Goal: Find specific page/section: Find specific page/section

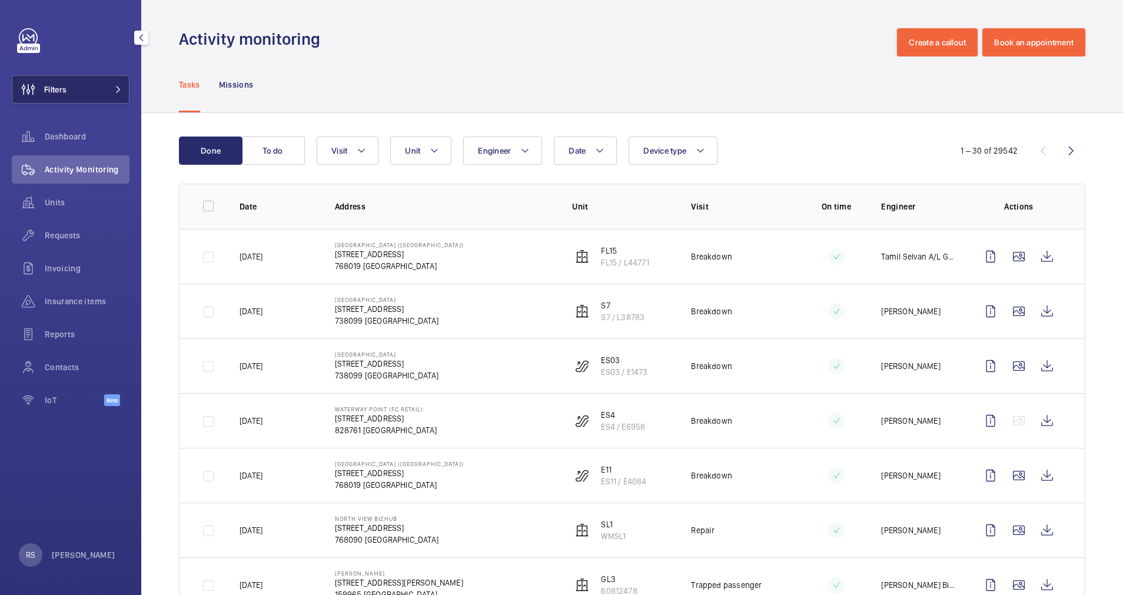
click at [121, 85] on button "Filters" at bounding box center [71, 89] width 118 height 28
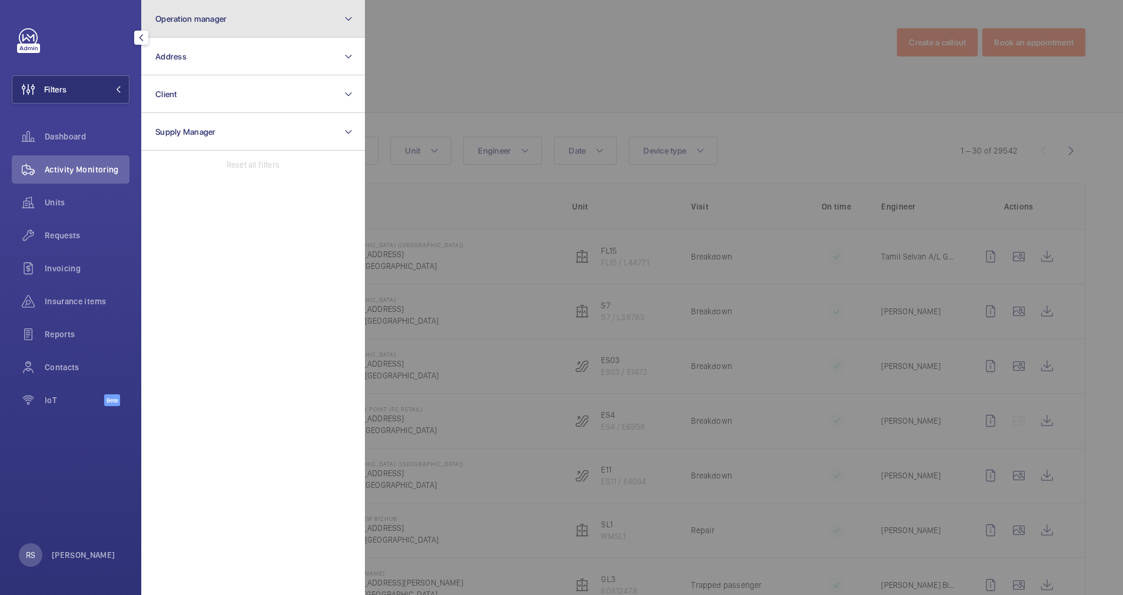
click at [276, 27] on button "Operation manager" at bounding box center [253, 19] width 224 height 38
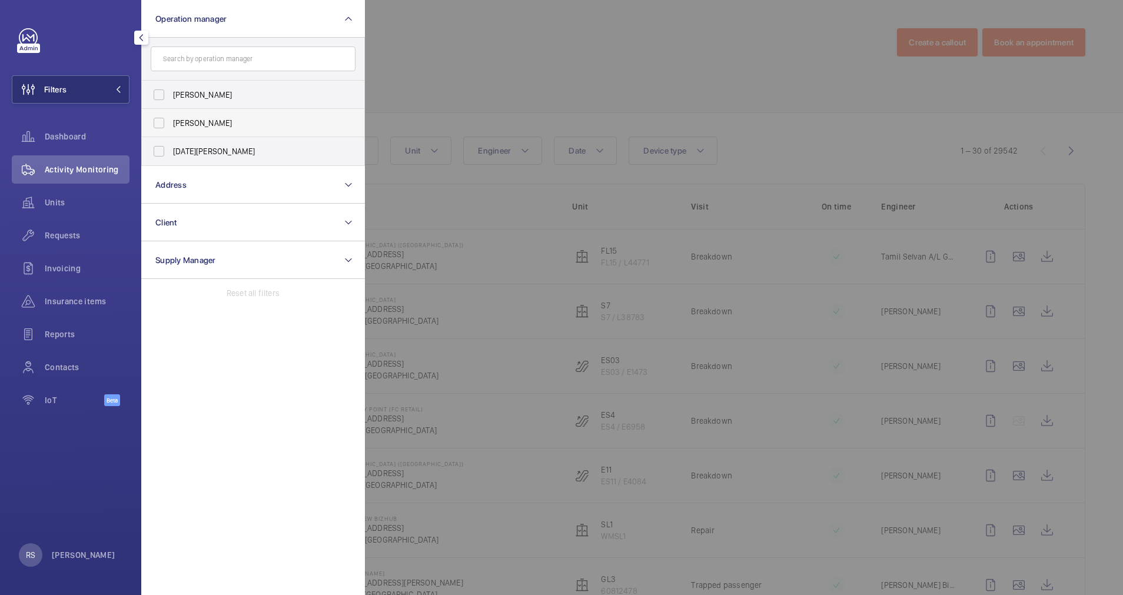
click at [309, 125] on span "[PERSON_NAME]" at bounding box center [254, 123] width 162 height 12
click at [171, 125] on input "[PERSON_NAME]" at bounding box center [159, 123] width 24 height 24
checkbox input "true"
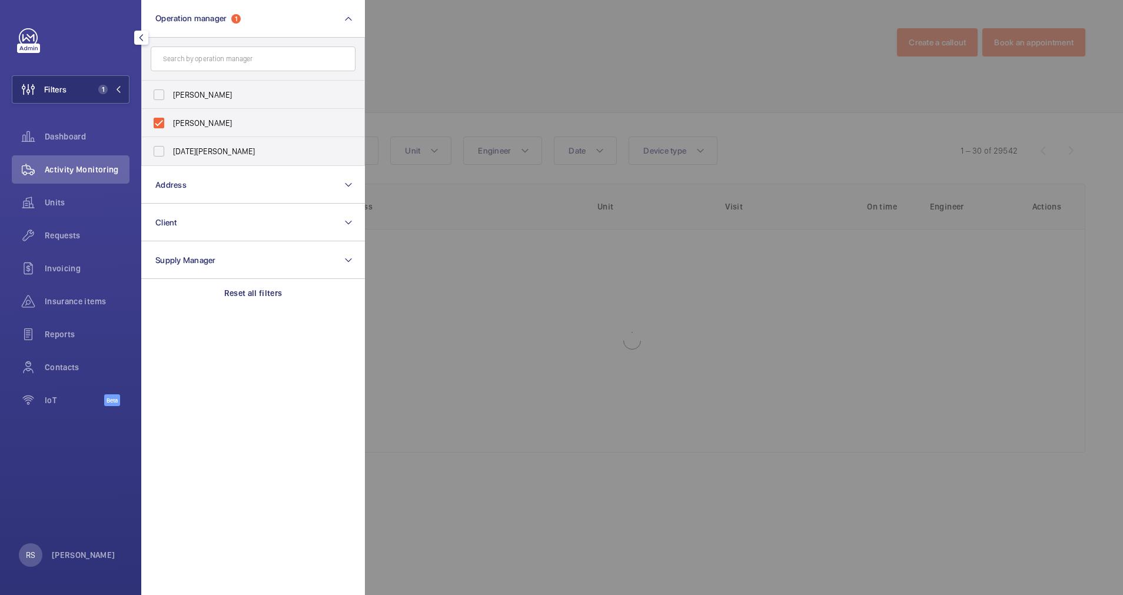
click at [445, 59] on div at bounding box center [926, 297] width 1123 height 595
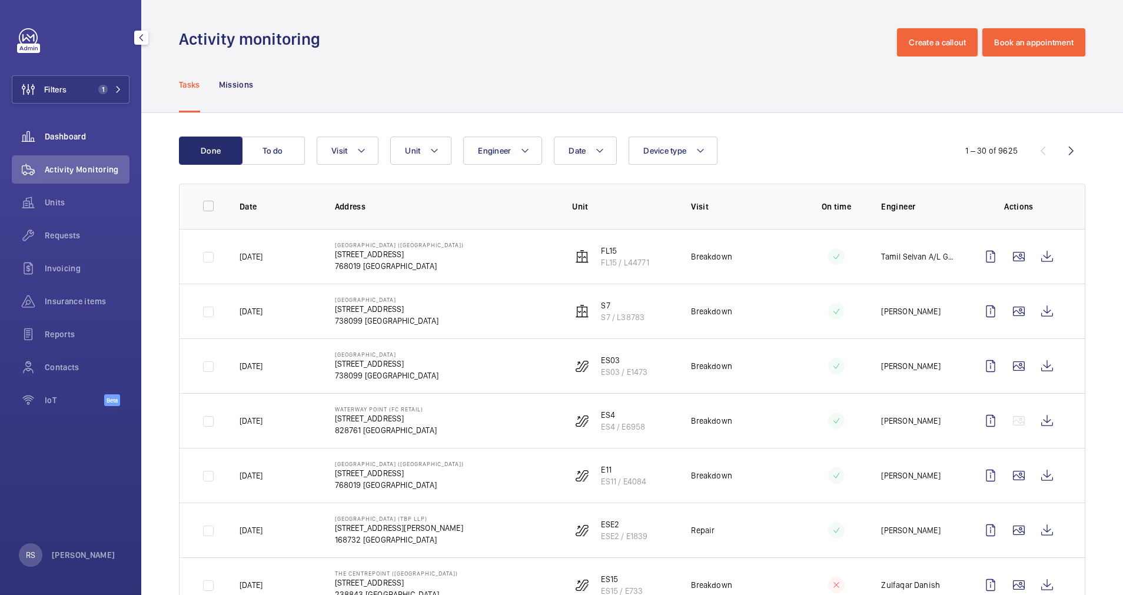
click at [80, 137] on span "Dashboard" at bounding box center [87, 137] width 85 height 12
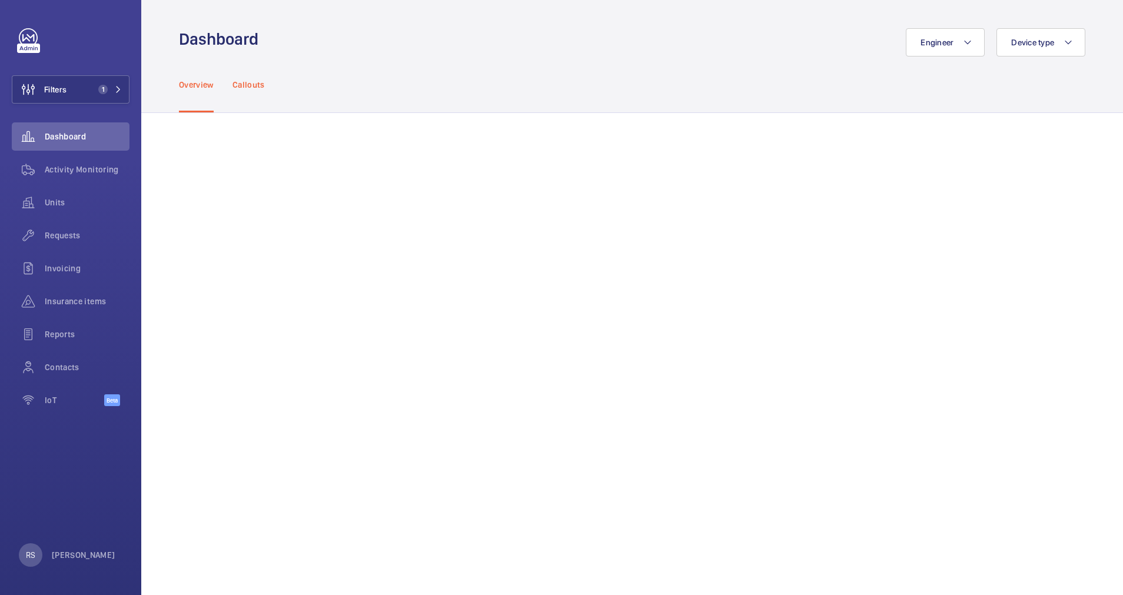
click at [238, 88] on p "Callouts" at bounding box center [248, 85] width 32 height 12
click at [461, 84] on div "Overview Callouts" at bounding box center [632, 84] width 906 height 56
click at [489, 86] on div "Overview Callouts" at bounding box center [632, 84] width 906 height 56
click at [79, 174] on span "Activity Monitoring" at bounding box center [87, 170] width 85 height 12
